Goal: Transaction & Acquisition: Obtain resource

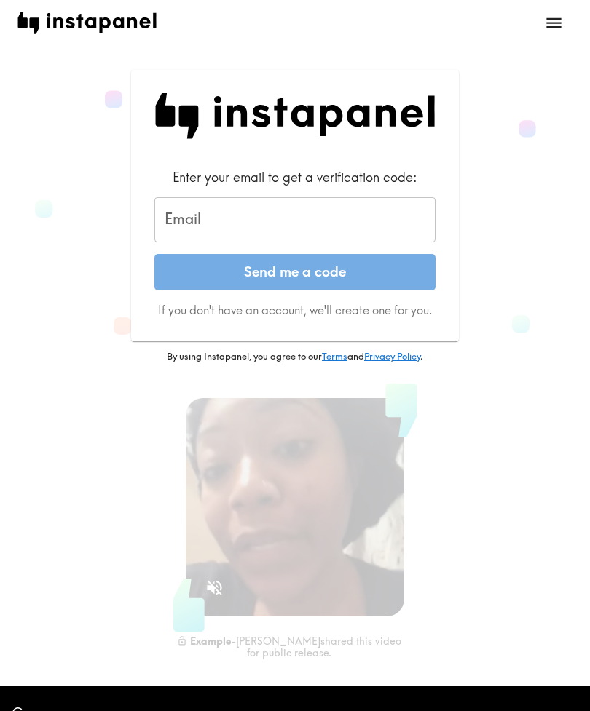
click at [185, 210] on div "Email Email" at bounding box center [294, 219] width 281 height 45
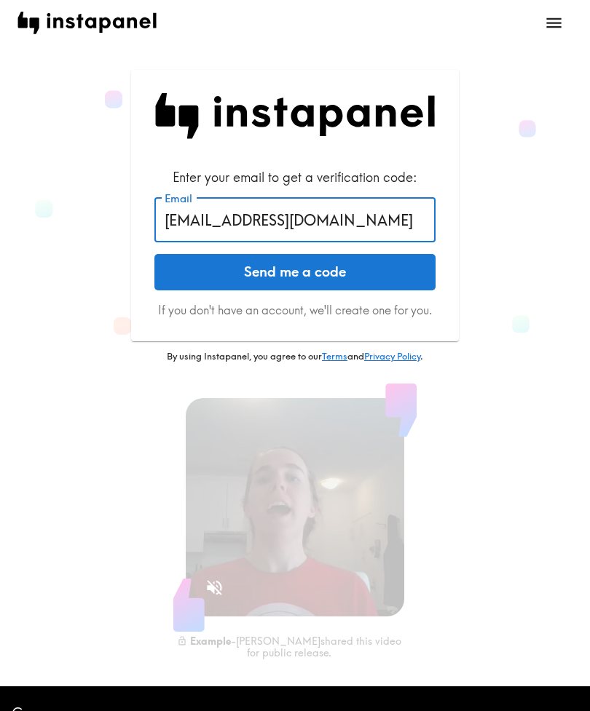
type input "[EMAIL_ADDRESS][DOMAIN_NAME]"
click at [203, 264] on button "Send me a code" at bounding box center [294, 272] width 281 height 36
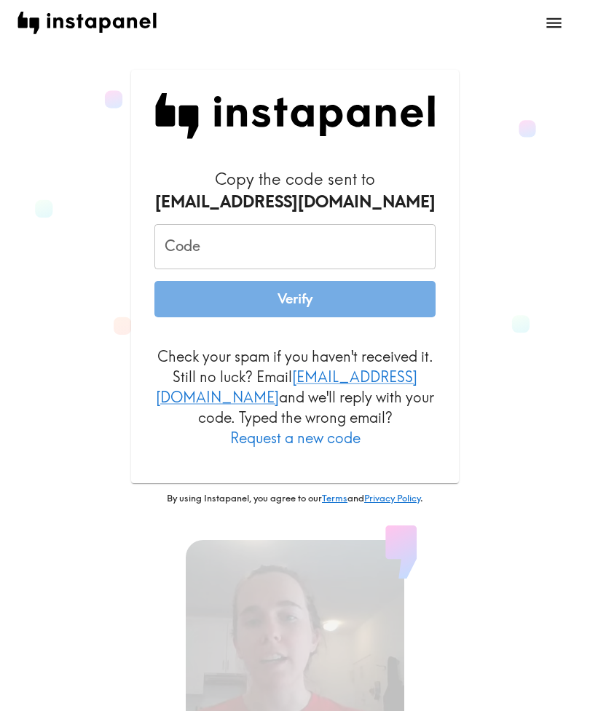
click at [193, 233] on input "Code" at bounding box center [294, 246] width 281 height 45
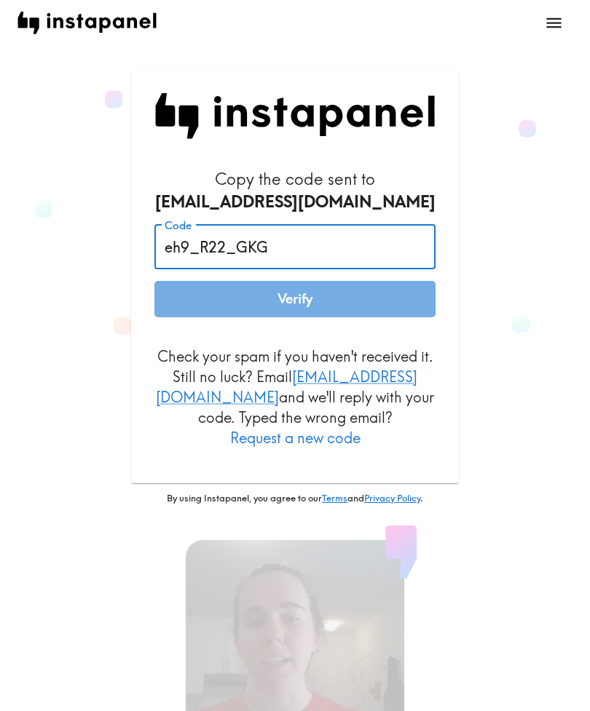
type input "eh9_R22_GKG"
click at [200, 296] on button "Verify" at bounding box center [294, 299] width 281 height 36
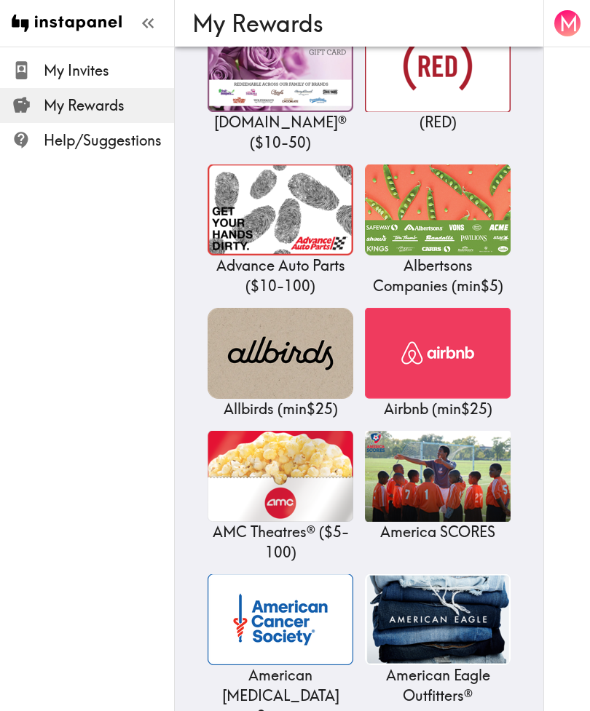
scroll to position [1060, 0]
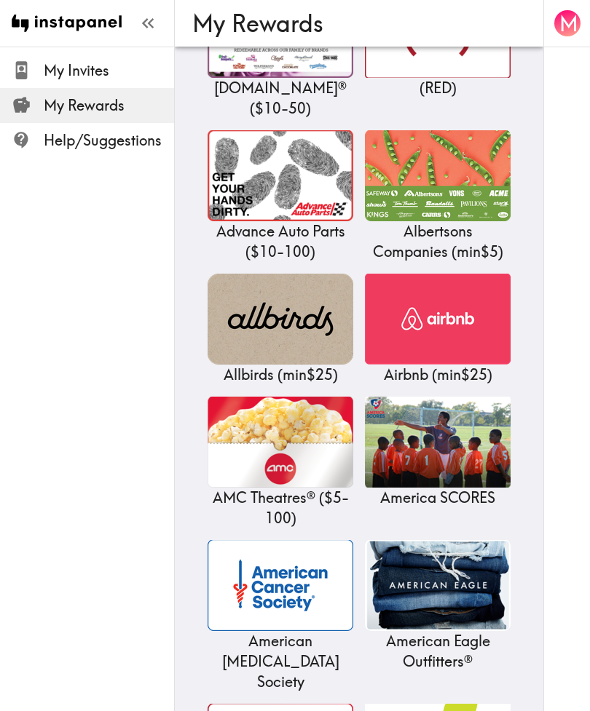
click at [261, 443] on img at bounding box center [281, 442] width 146 height 91
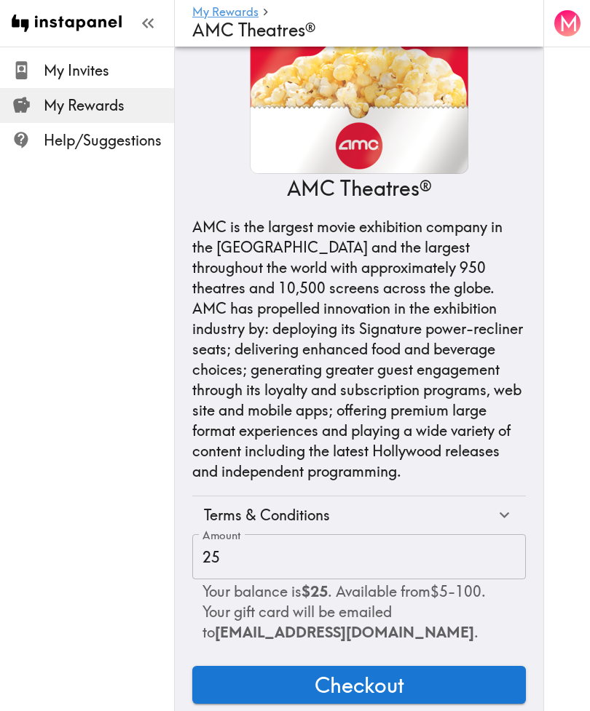
scroll to position [36, 0]
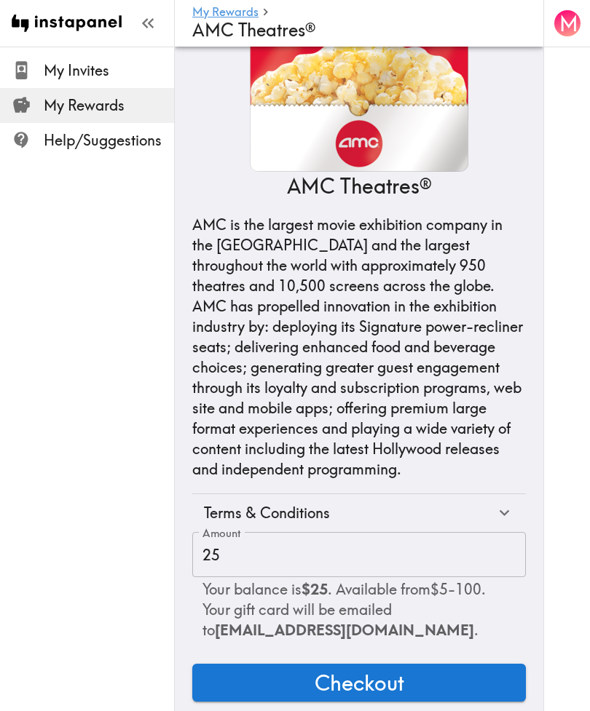
click at [492, 679] on button "Checkout" at bounding box center [358, 683] width 333 height 38
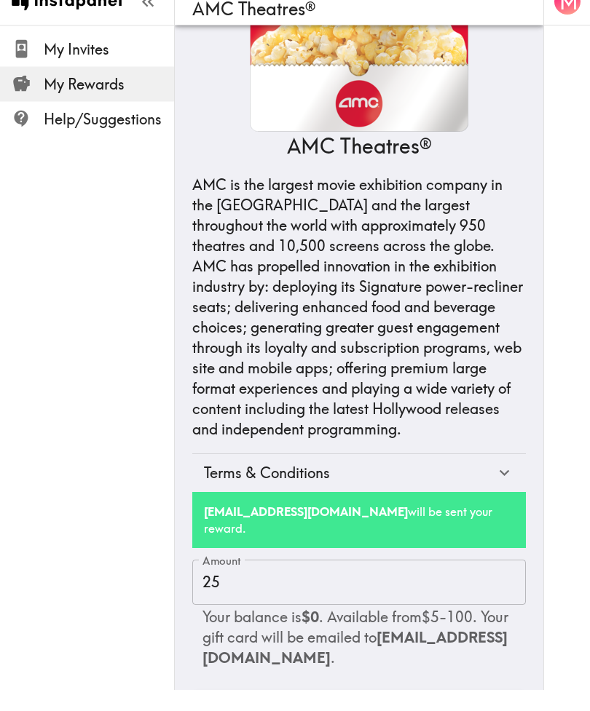
scroll to position [54, 0]
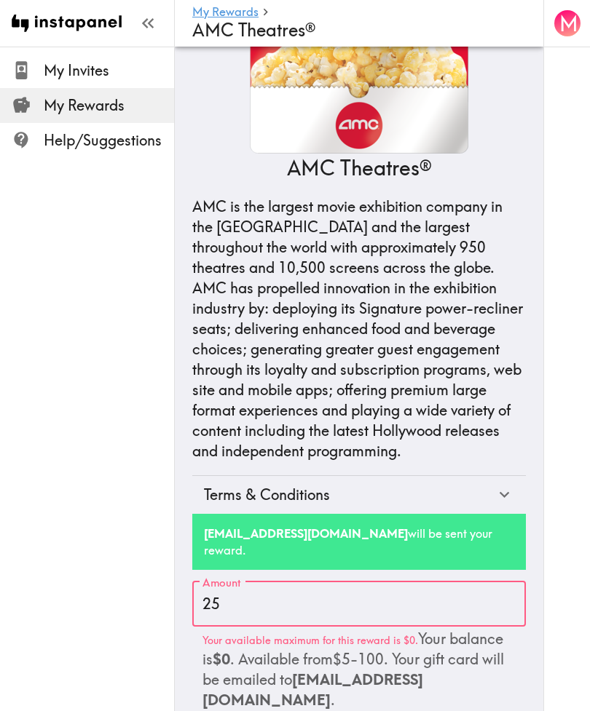
scroll to position [0, 0]
